Goal: Find specific page/section: Find specific page/section

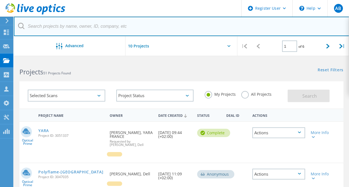
click at [122, 27] on input "text" at bounding box center [182, 26] width 336 height 19
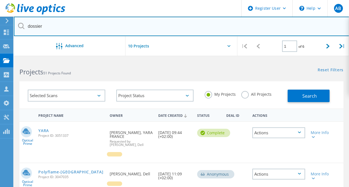
type input "dossier"
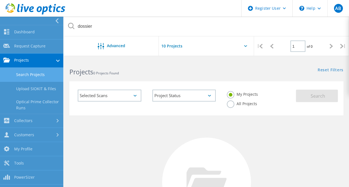
click at [46, 79] on link "Search Projects" at bounding box center [31, 75] width 63 height 14
drag, startPoint x: 262, startPoint y: 41, endPoint x: 239, endPoint y: 26, distance: 27.6
click at [239, 26] on div "dossier Advanced | 1 of 0 |" at bounding box center [206, 36] width 285 height 39
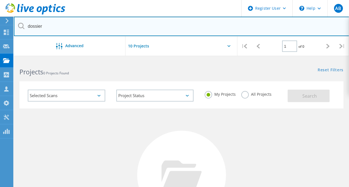
click at [239, 26] on input "dossier" at bounding box center [182, 26] width 336 height 19
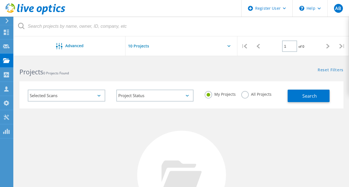
click at [235, 73] on div "Projects 0 Projects Found Reset Filters Show Filters" at bounding box center [181, 67] width 335 height 15
click at [310, 95] on span "Search" at bounding box center [310, 96] width 14 height 6
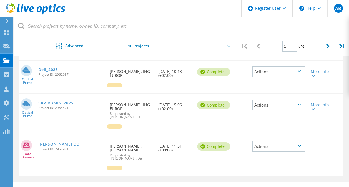
scroll to position [337, 0]
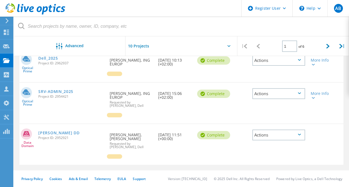
click at [306, 125] on div "Actions" at bounding box center [279, 135] width 58 height 22
click at [343, 47] on div "|" at bounding box center [342, 46] width 14 height 20
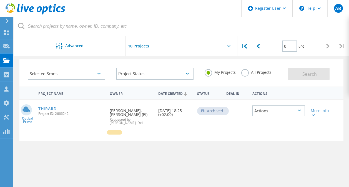
scroll to position [7, 0]
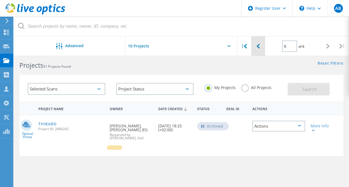
click at [259, 51] on div at bounding box center [259, 46] width 14 height 20
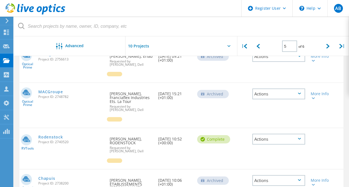
scroll to position [345, 0]
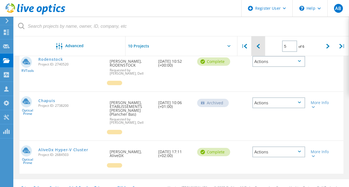
click at [263, 48] on div at bounding box center [259, 46] width 14 height 20
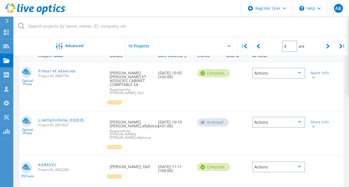
scroll to position [0, 0]
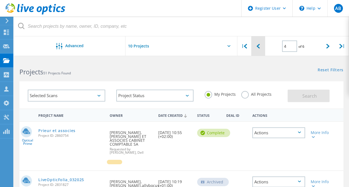
click at [264, 48] on div at bounding box center [259, 46] width 14 height 20
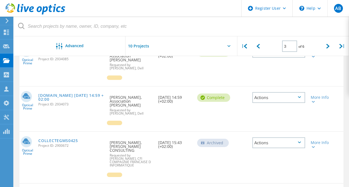
scroll to position [336, 0]
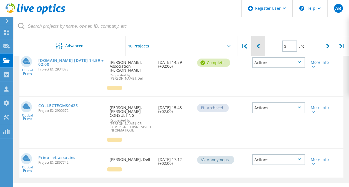
click at [260, 42] on div at bounding box center [259, 46] width 14 height 20
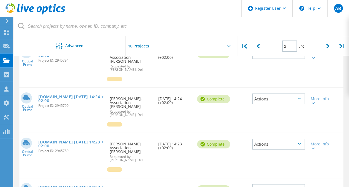
scroll to position [369, 0]
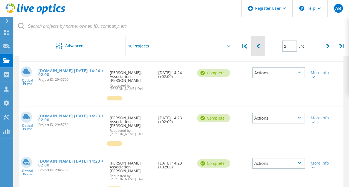
click at [260, 48] on icon at bounding box center [258, 46] width 3 height 5
type input "1"
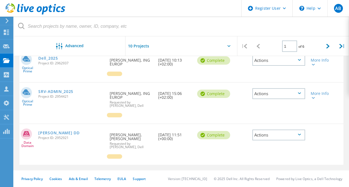
scroll to position [337, 0]
